Goal: Task Accomplishment & Management: Manage account settings

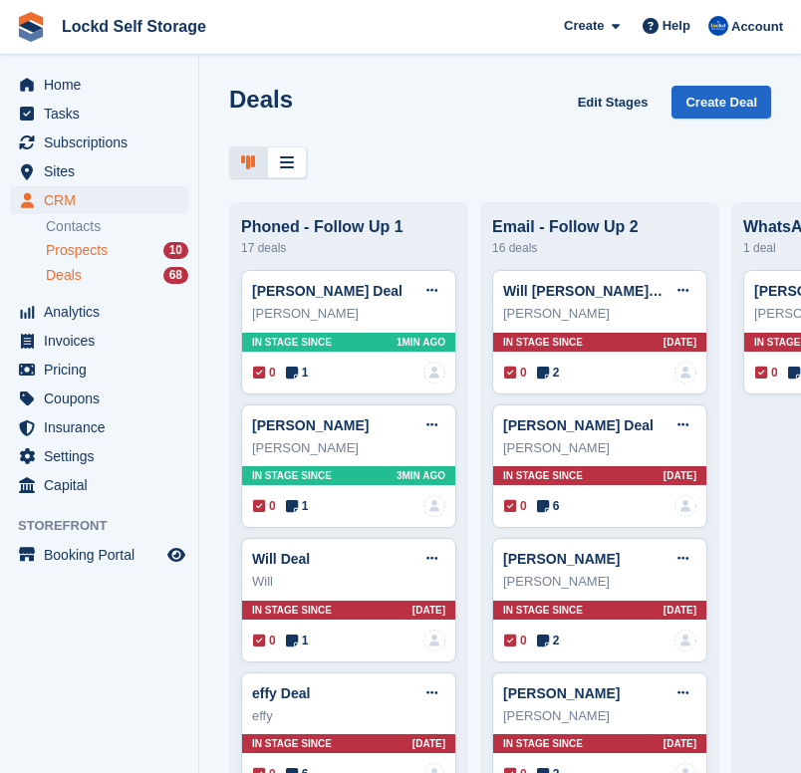
click at [104, 255] on span "Prospects" at bounding box center [77, 250] width 62 height 19
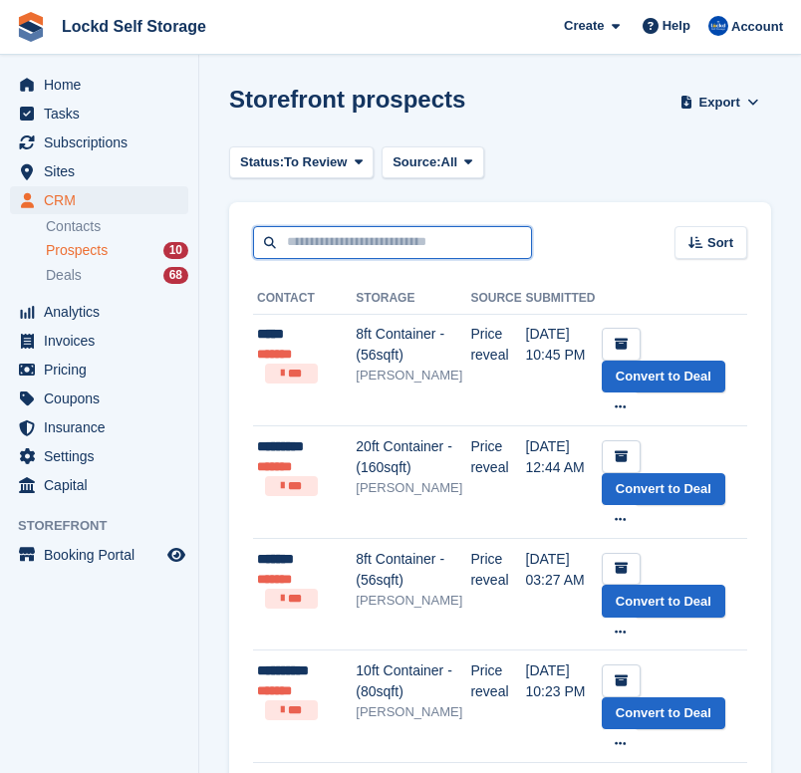
click at [326, 243] on input "text" at bounding box center [392, 242] width 279 height 33
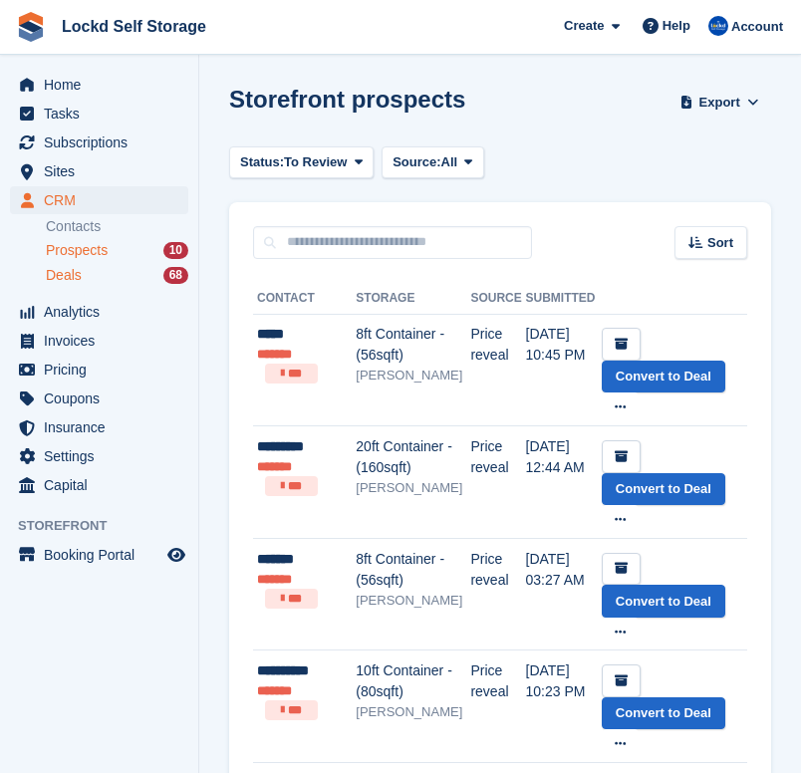
click at [80, 277] on span "Deals" at bounding box center [64, 275] width 36 height 19
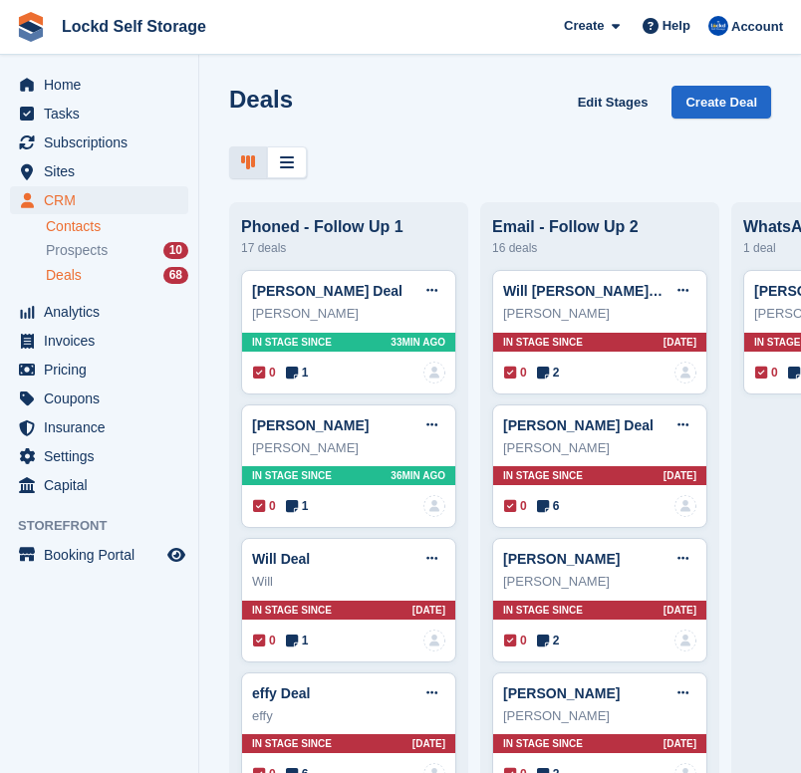
click at [56, 222] on link "Contacts" at bounding box center [117, 226] width 143 height 19
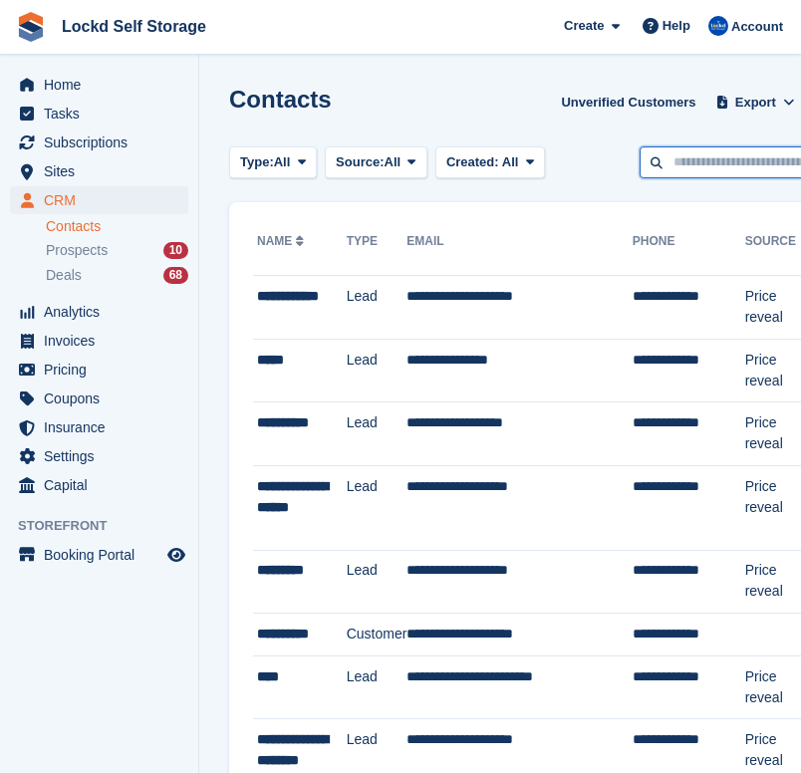
click at [716, 156] on input "text" at bounding box center [784, 163] width 289 height 33
type input "*******"
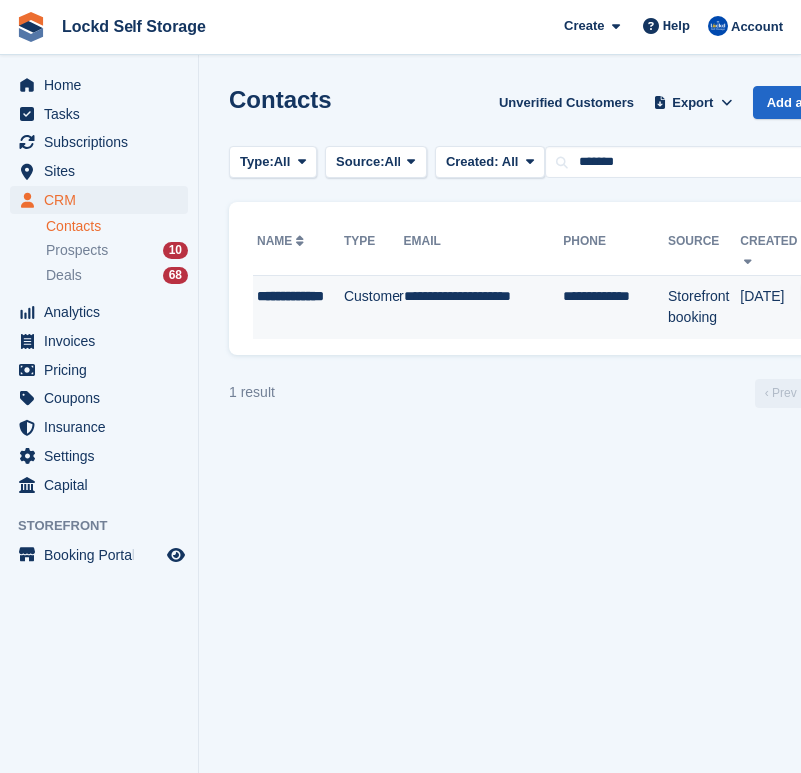
click at [312, 278] on td "**********" at bounding box center [298, 307] width 91 height 63
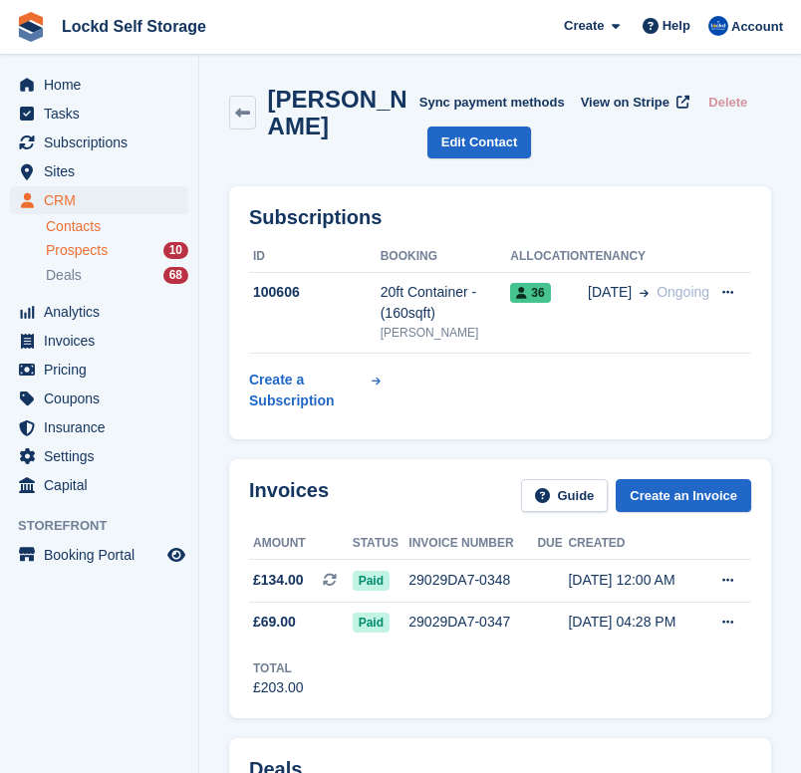
click at [97, 249] on span "Prospects" at bounding box center [77, 250] width 62 height 19
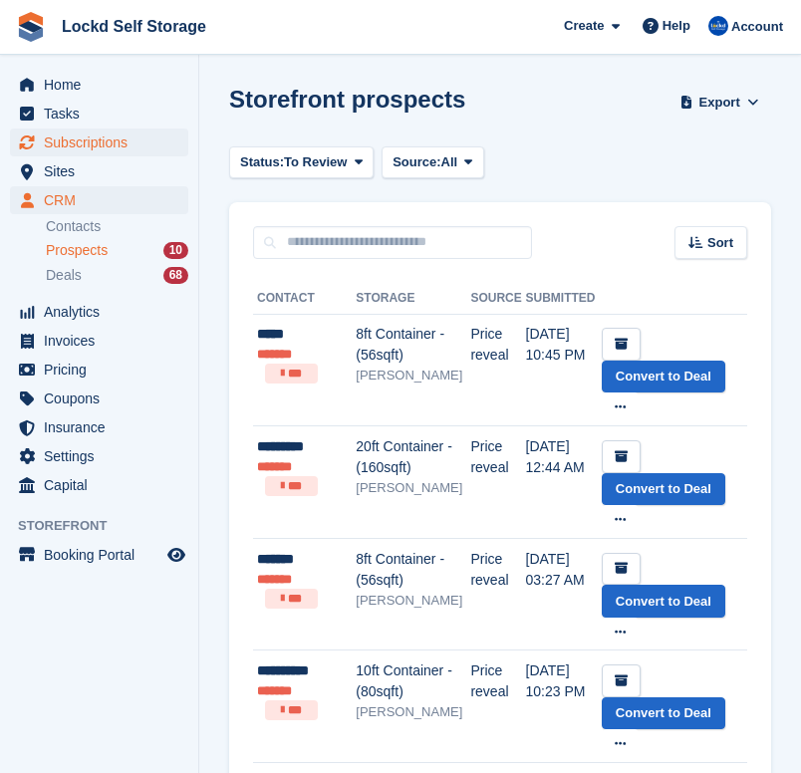
click at [100, 149] on span "Subscriptions" at bounding box center [104, 143] width 120 height 28
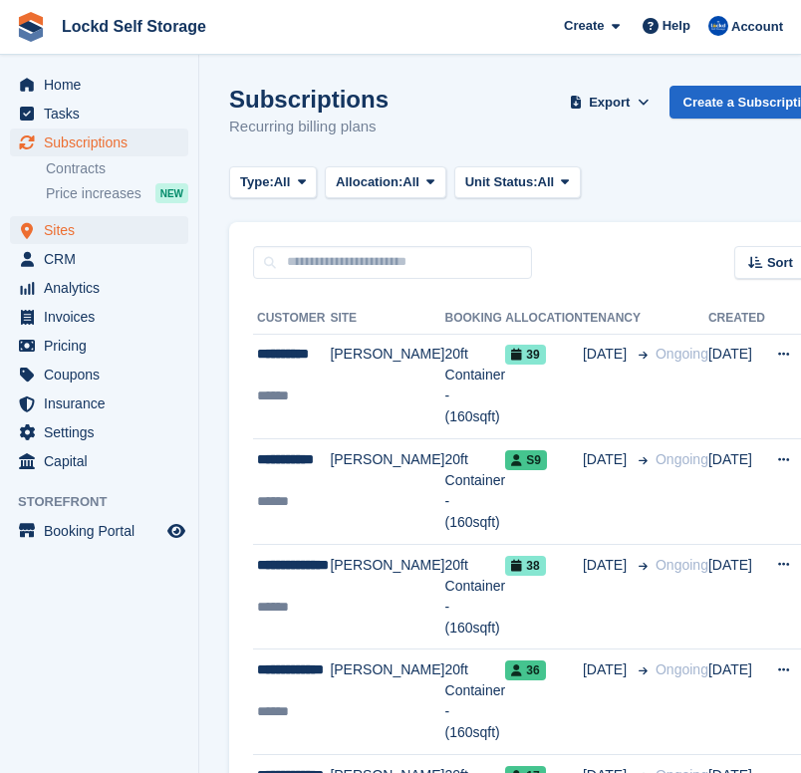
click at [83, 220] on span "Sites" at bounding box center [104, 230] width 120 height 28
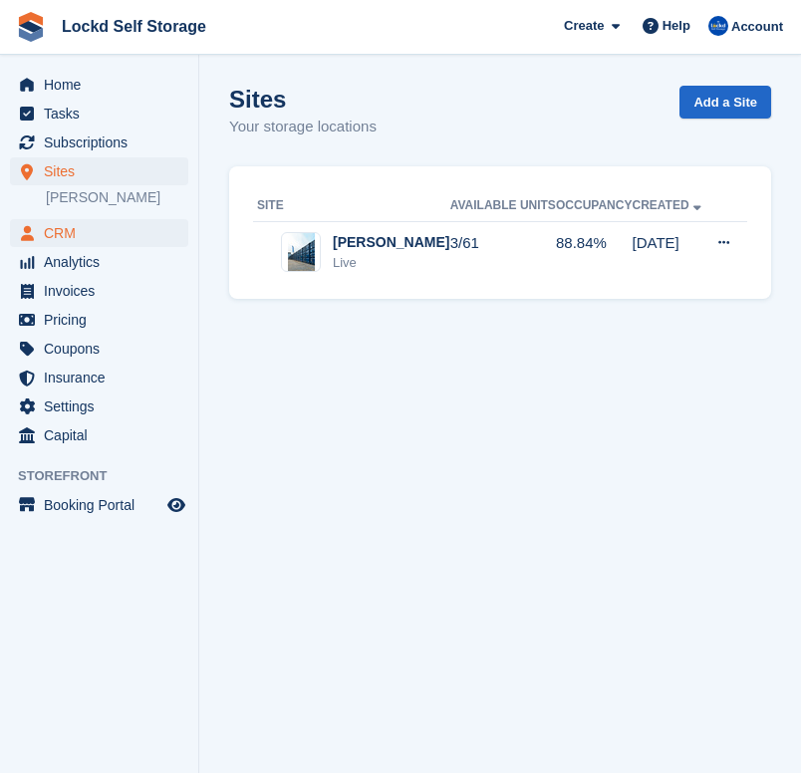
click at [124, 240] on span "CRM" at bounding box center [104, 233] width 120 height 28
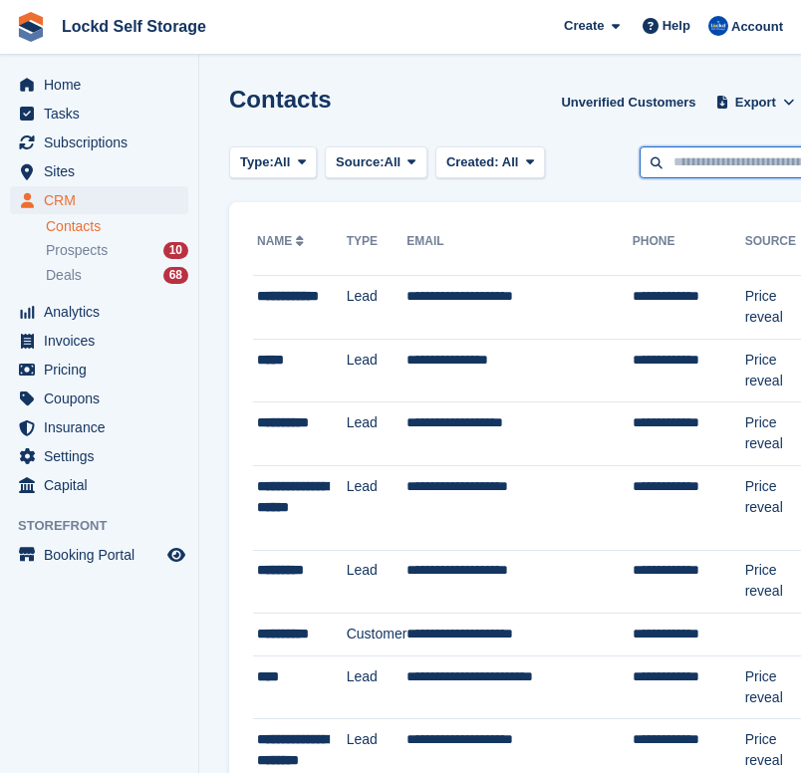
click at [680, 163] on input "text" at bounding box center [784, 163] width 289 height 33
type input "****"
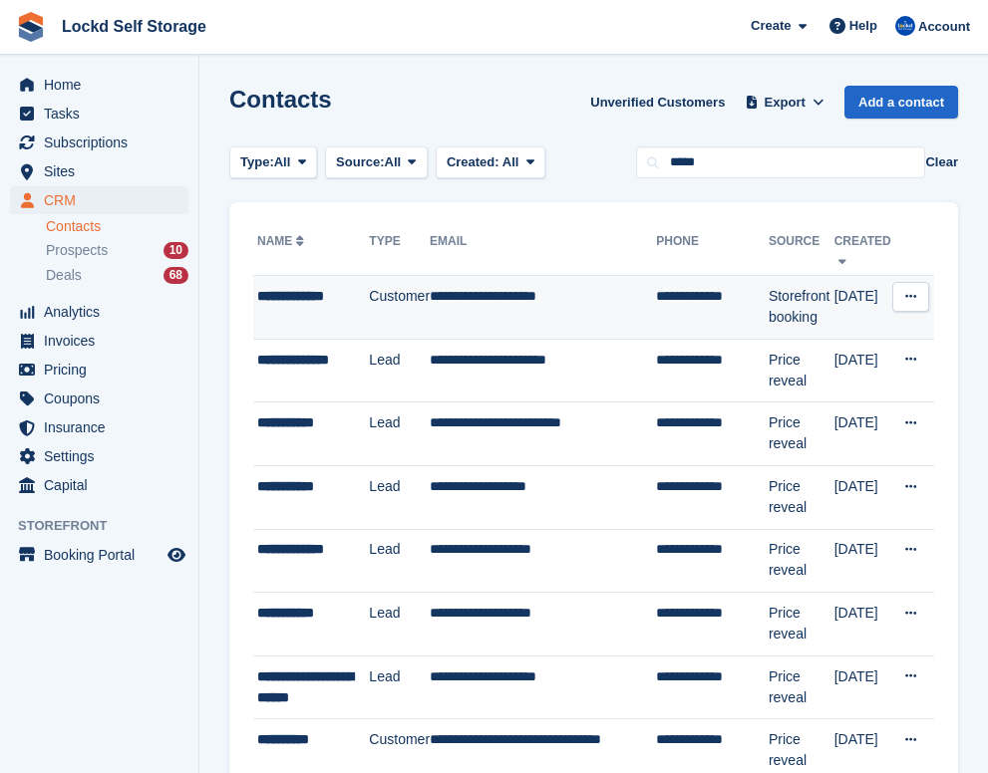
click at [580, 289] on td "**********" at bounding box center [543, 308] width 226 height 64
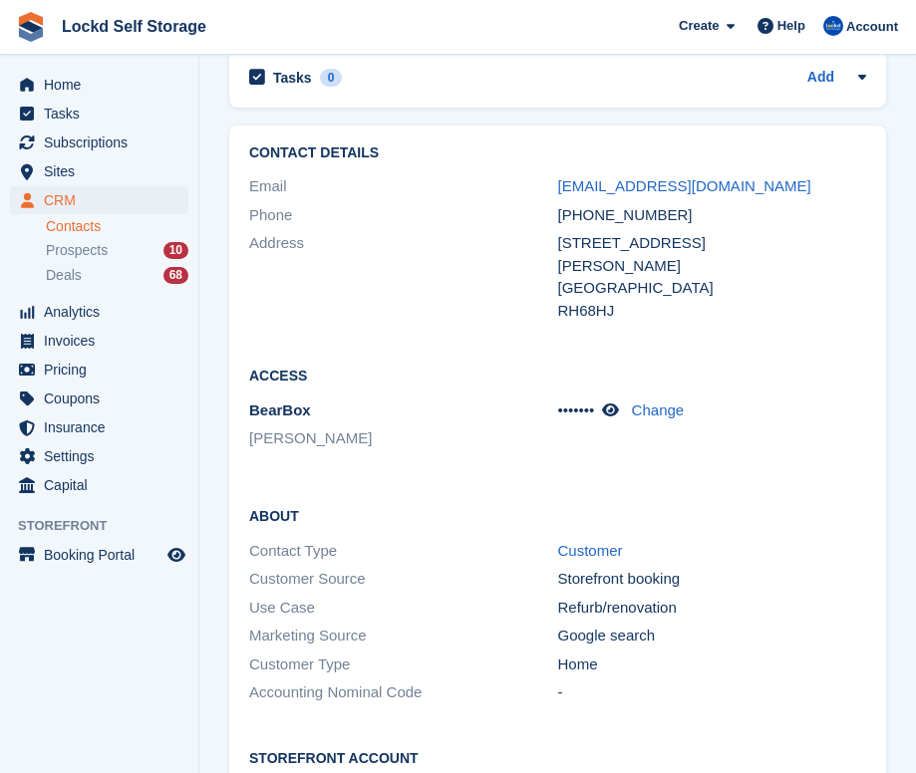
scroll to position [2594, 0]
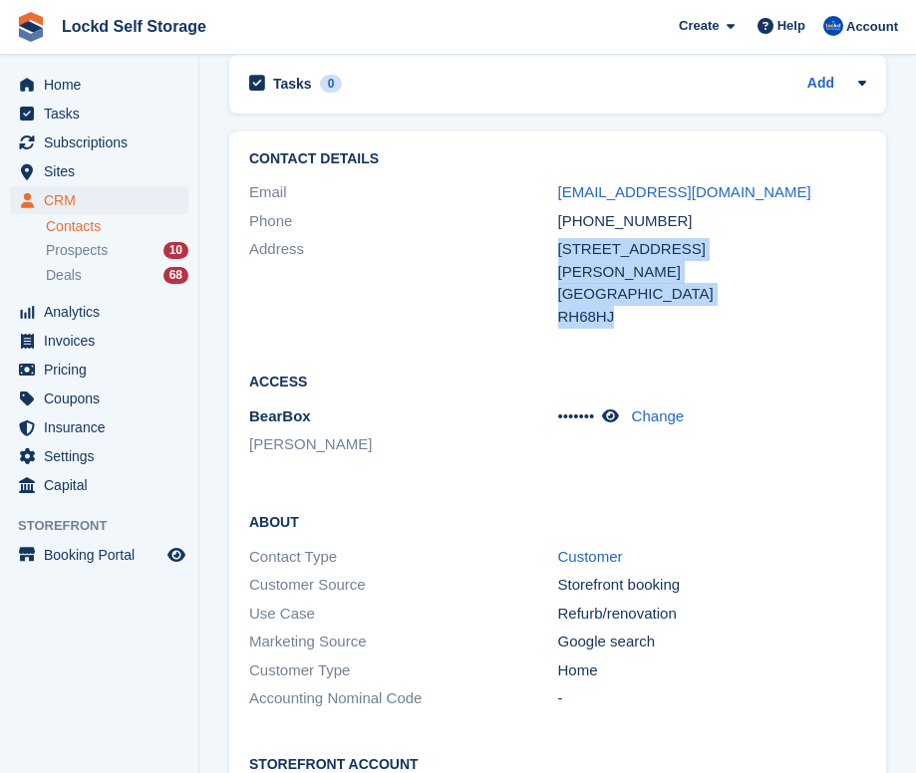
drag, startPoint x: 558, startPoint y: 250, endPoint x: 644, endPoint y: 321, distance: 111.1
click at [645, 322] on div "6 chaffinch way Horley United Kingdom RH68HJ" at bounding box center [712, 283] width 309 height 90
click at [644, 321] on div "RH68HJ" at bounding box center [712, 317] width 309 height 23
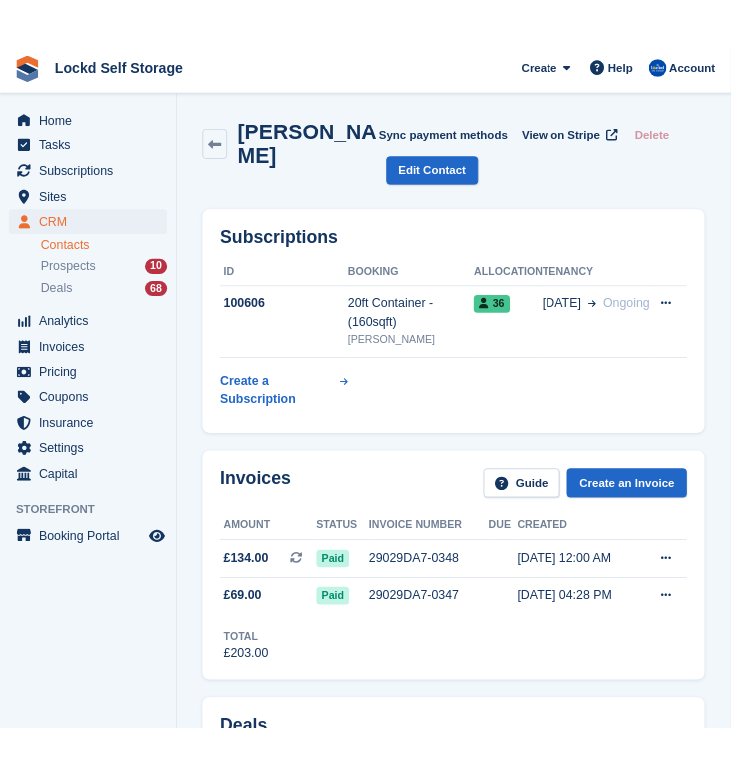
scroll to position [0, 0]
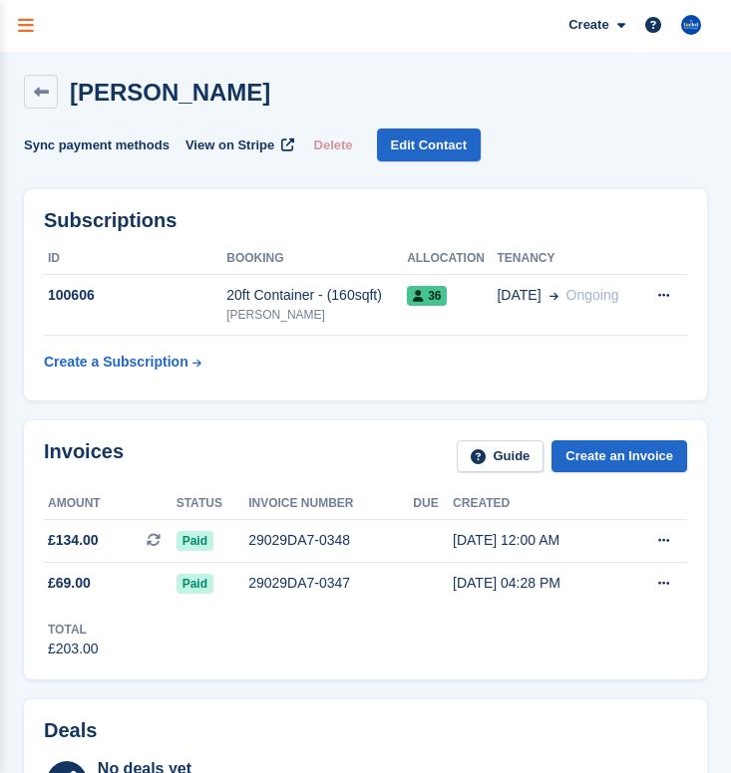
click at [31, 28] on icon "menu" at bounding box center [26, 26] width 16 height 18
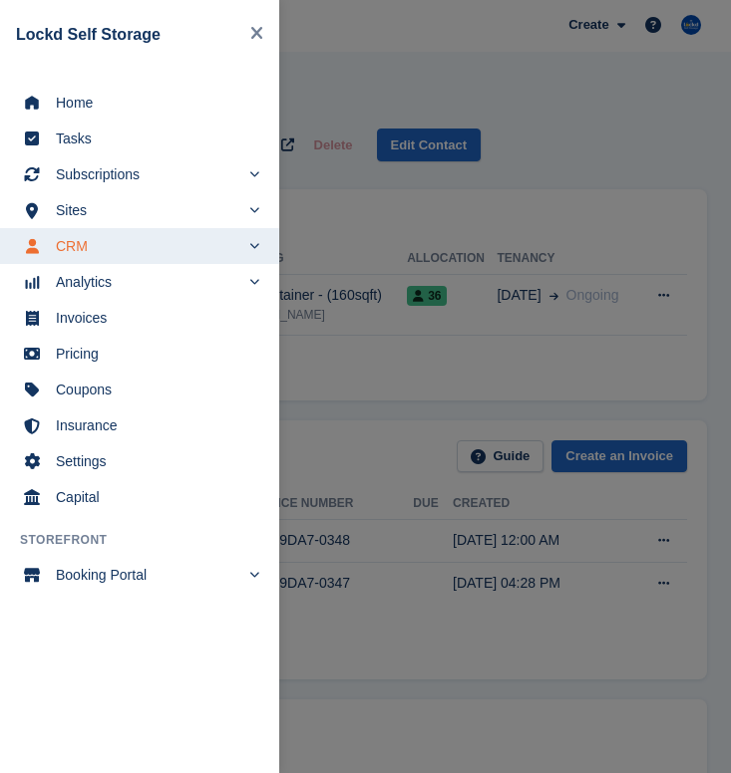
click at [147, 249] on span "CRM" at bounding box center [147, 246] width 183 height 28
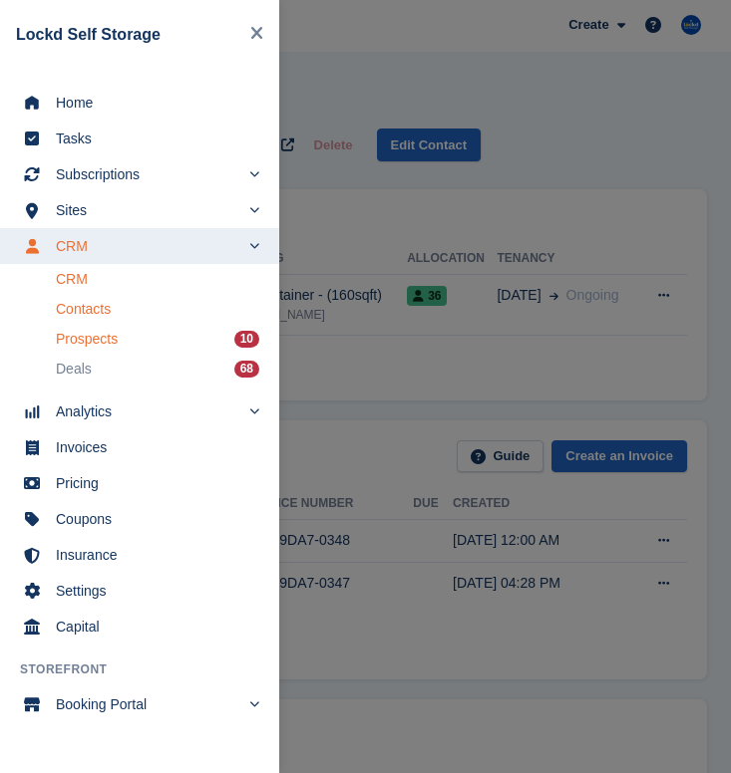
click at [151, 339] on div "Prospects 10" at bounding box center [157, 339] width 203 height 28
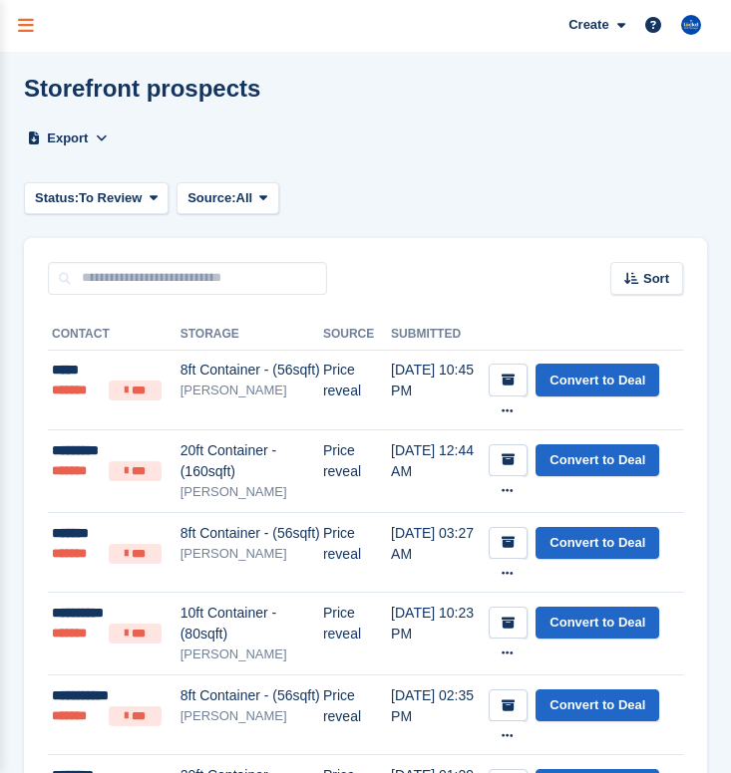
click at [24, 29] on icon "menu" at bounding box center [26, 26] width 16 height 18
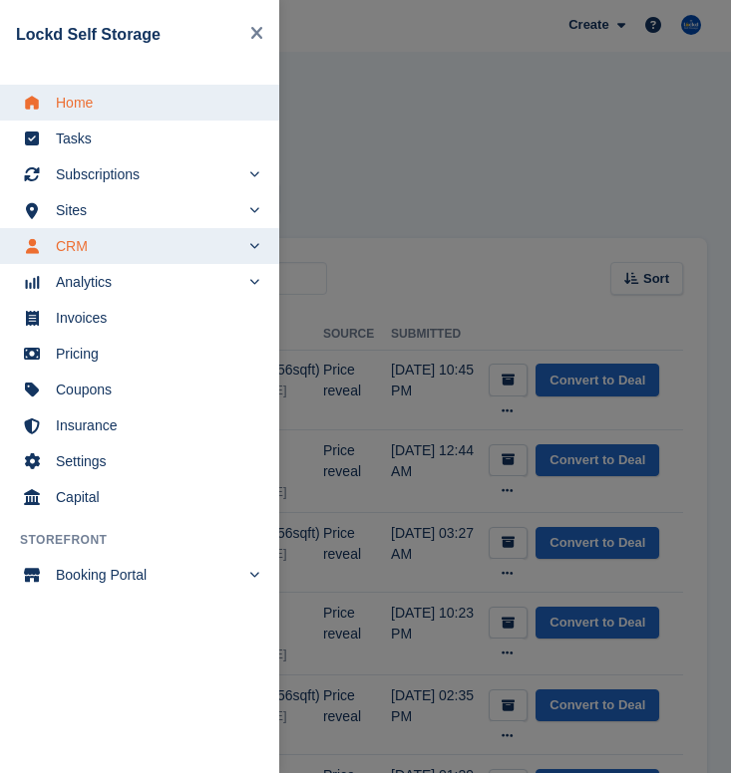
click at [73, 117] on link "Home" at bounding box center [139, 103] width 279 height 36
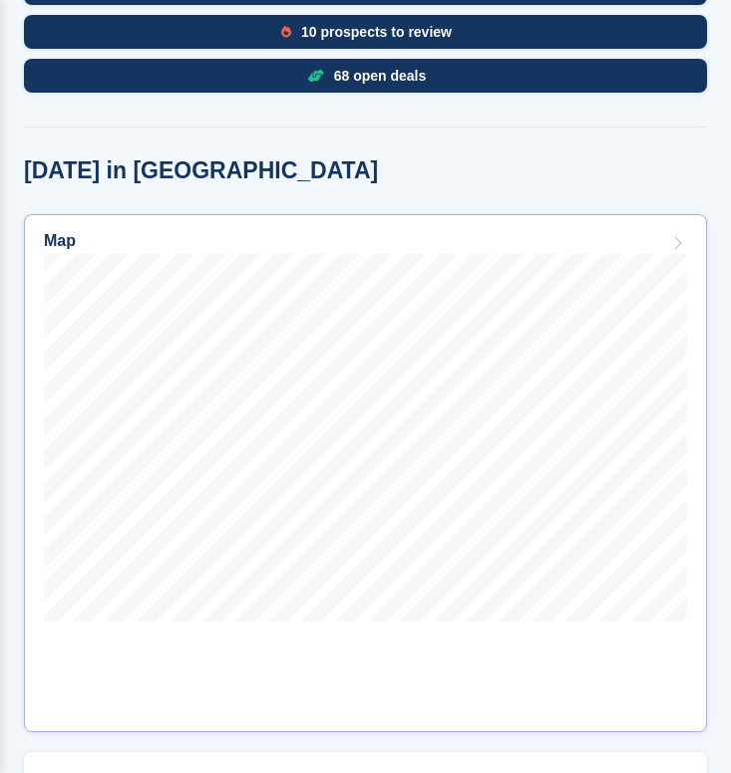
scroll to position [965, 0]
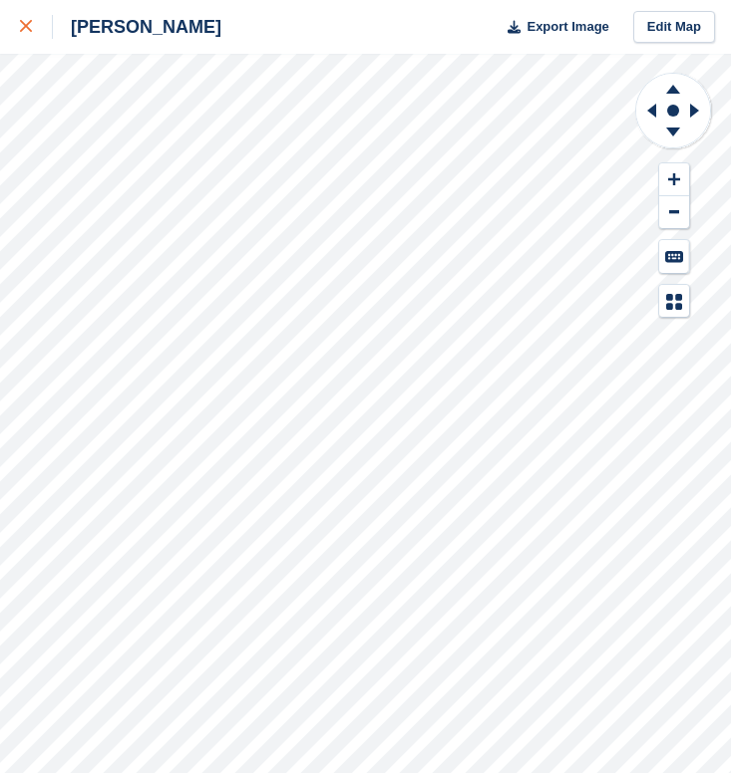
click at [28, 28] on icon at bounding box center [26, 26] width 12 height 12
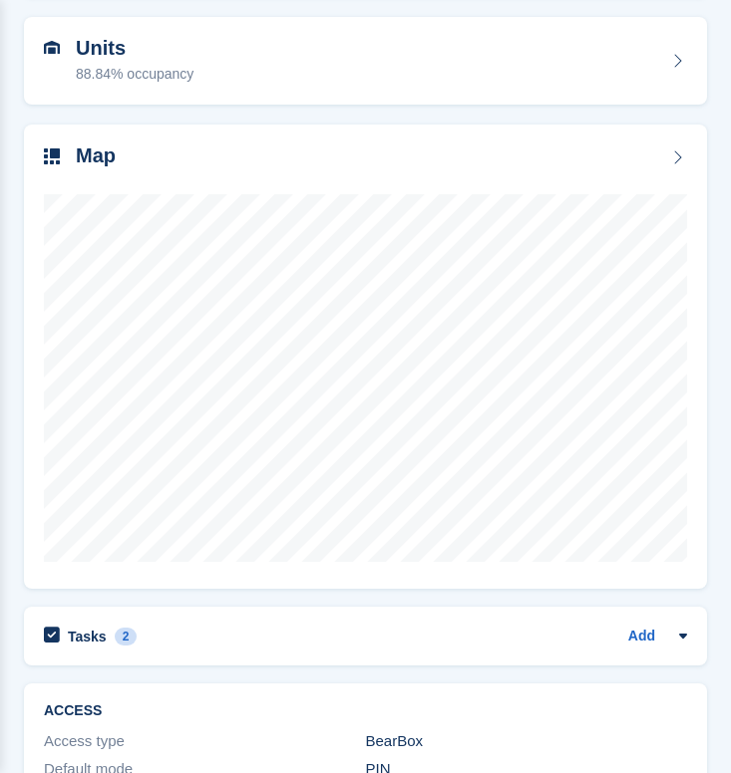
scroll to position [306, 0]
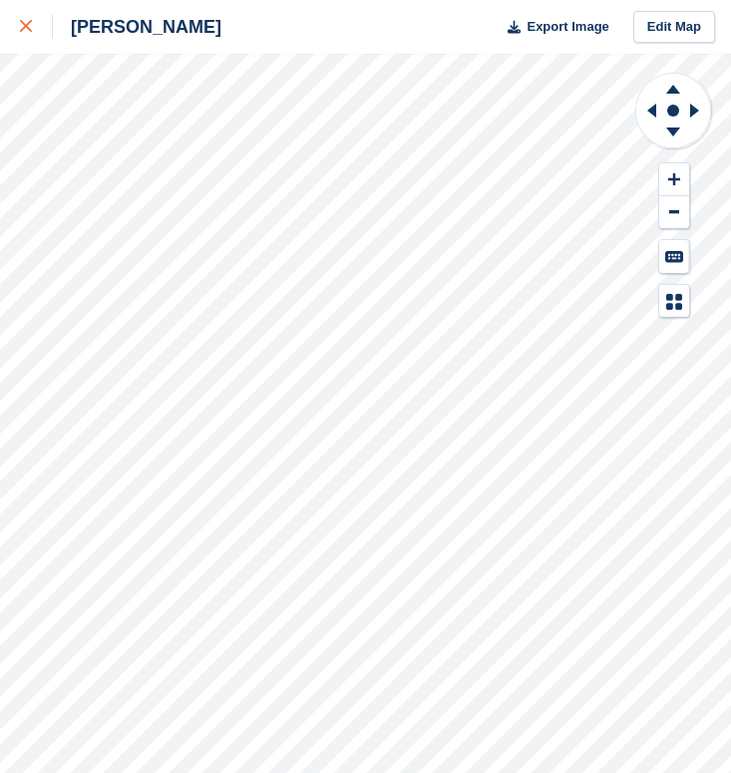
click at [20, 25] on icon at bounding box center [26, 26] width 12 height 12
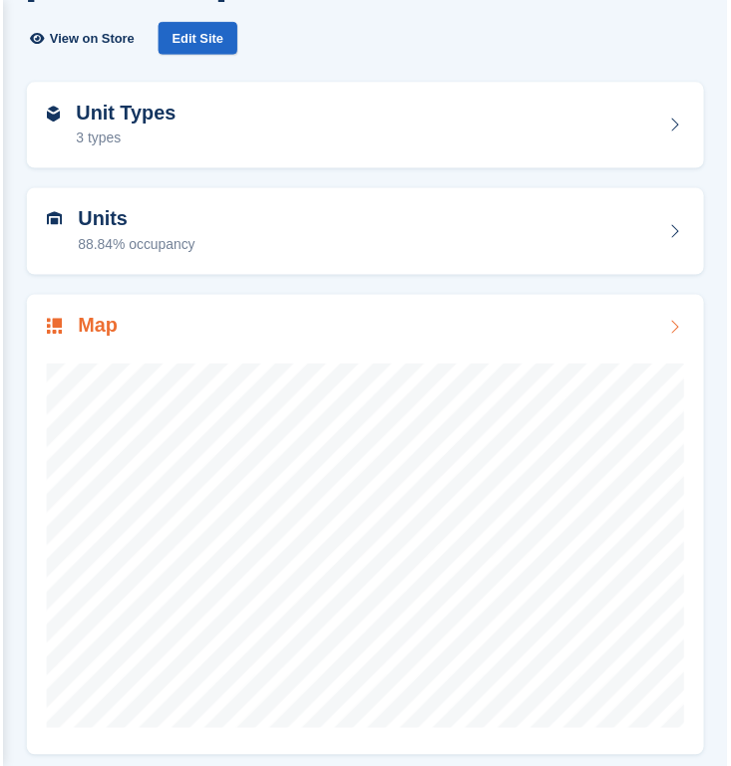
scroll to position [136, 0]
